Goal: Transaction & Acquisition: Purchase product/service

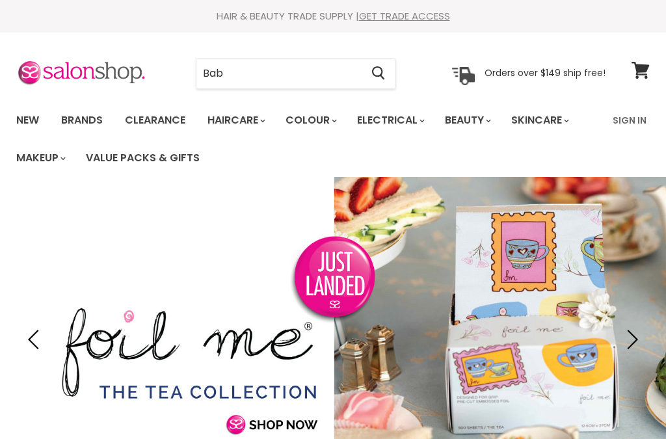
type input "Baby"
type input "bliss"
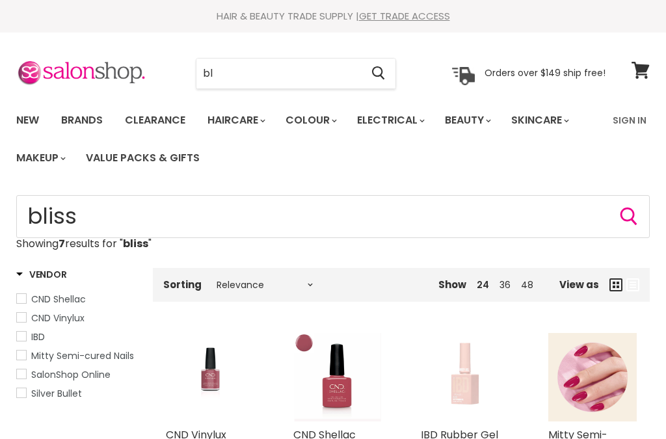
type input "b"
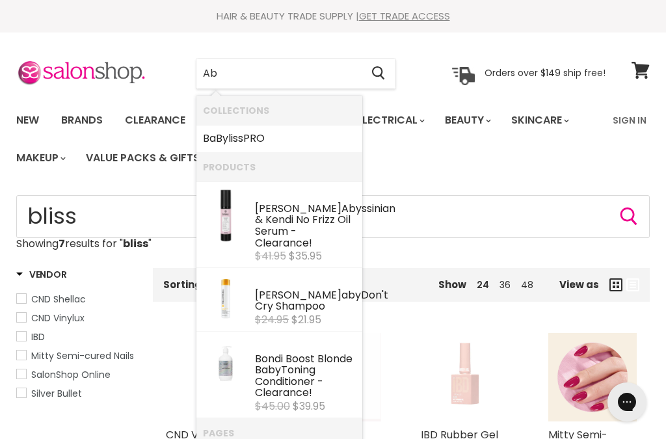
type input "A"
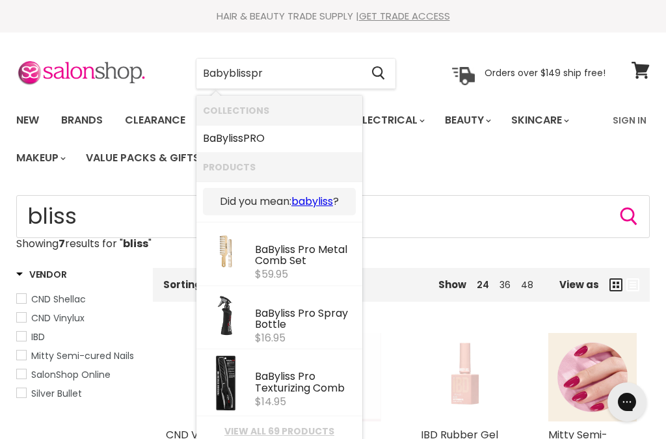
type input "Babyblisspro"
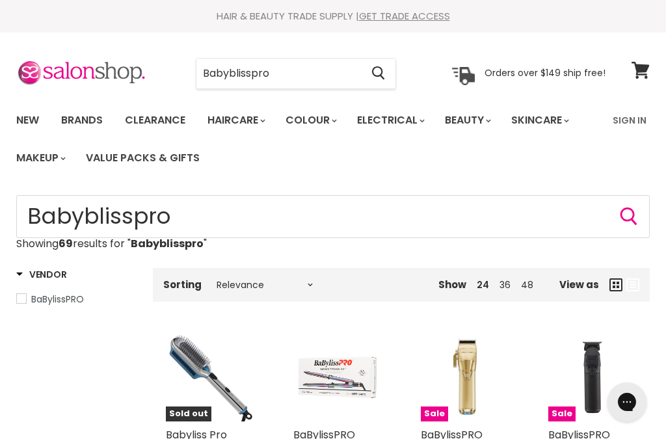
click at [315, 74] on input "Babyblisspro" at bounding box center [278, 74] width 164 height 30
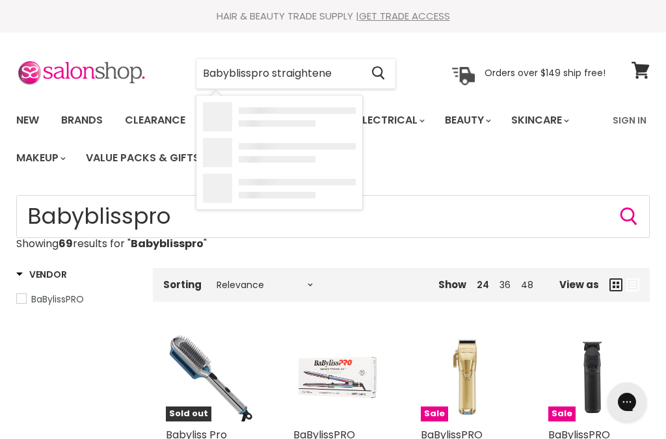
type input "Babyblisspro straightener"
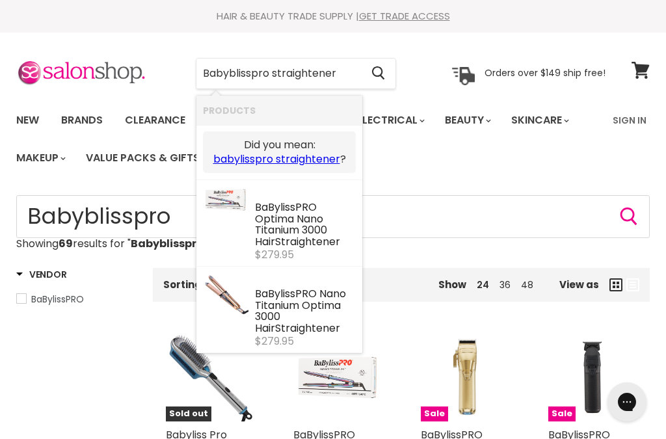
click at [311, 159] on link "babylisspro straightener" at bounding box center [276, 159] width 127 height 14
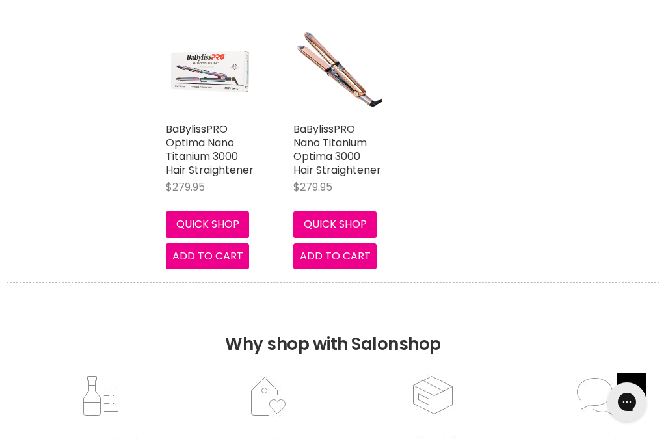
scroll to position [325, 0]
